Goal: Task Accomplishment & Management: Use online tool/utility

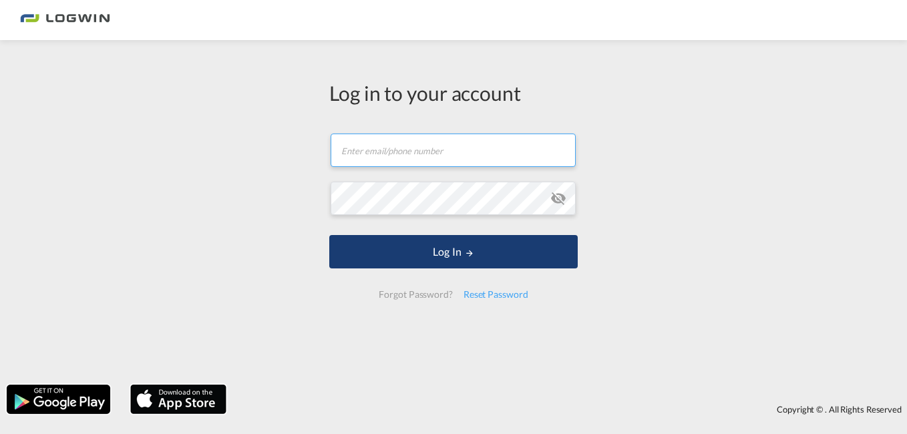
type input "[PERSON_NAME][EMAIL_ADDRESS][PERSON_NAME][DOMAIN_NAME]"
click at [430, 261] on button "Log In" at bounding box center [453, 251] width 249 height 33
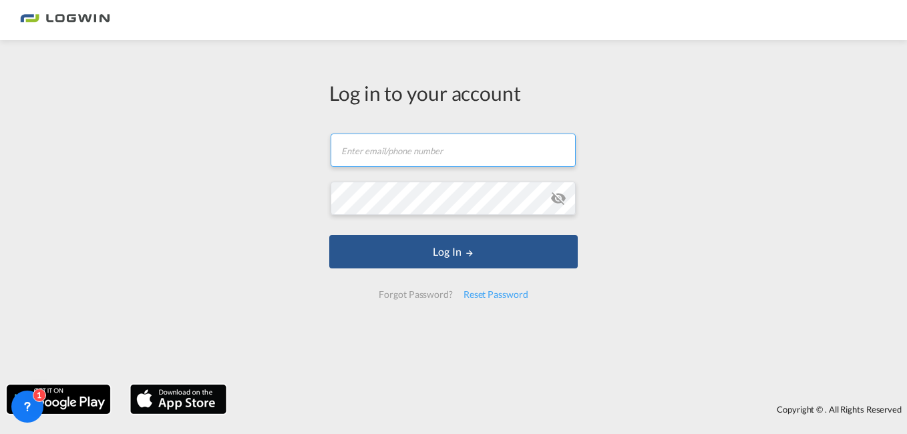
type input "[PERSON_NAME][EMAIL_ADDRESS][PERSON_NAME][DOMAIN_NAME]"
